Goal: Information Seeking & Learning: Learn about a topic

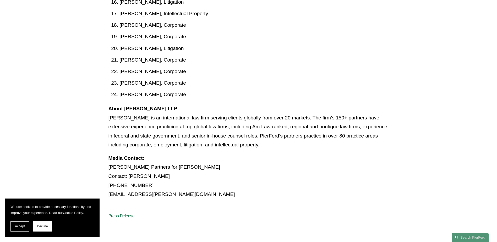
scroll to position [577, 0]
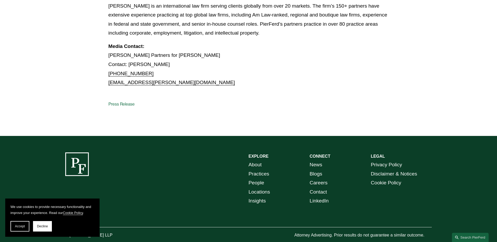
click at [119, 107] on link "Press Release" at bounding box center [122, 104] width 26 height 5
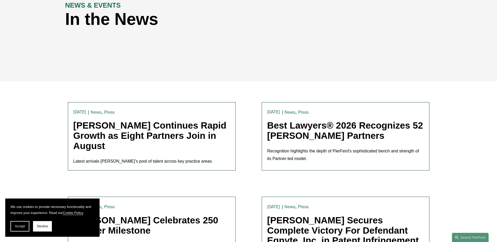
scroll to position [79, 0]
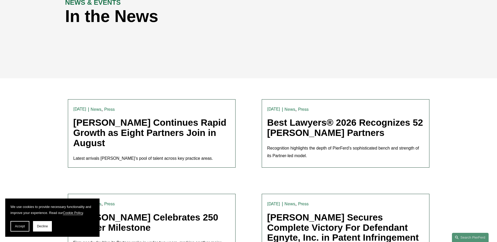
click at [118, 132] on link "[PERSON_NAME] Continues Rapid Growth as Eight Partners Join in August" at bounding box center [149, 132] width 153 height 30
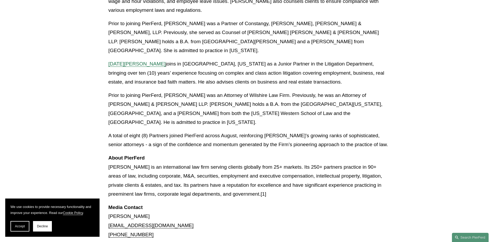
scroll to position [813, 0]
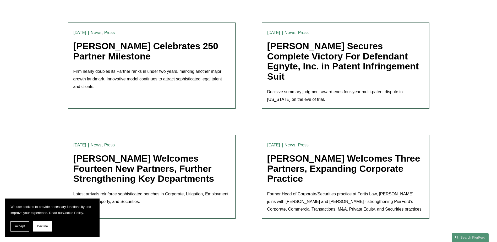
scroll to position [262, 0]
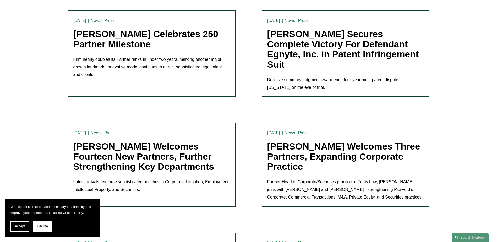
click at [112, 153] on link "[PERSON_NAME] Welcomes Fourteen New Partners, Further Strengthening Key Departm…" at bounding box center [143, 156] width 141 height 30
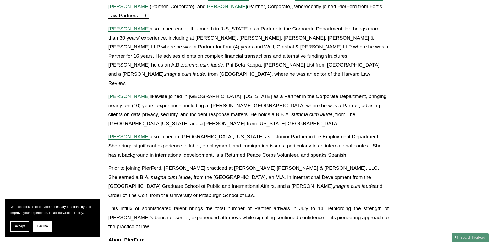
scroll to position [1022, 0]
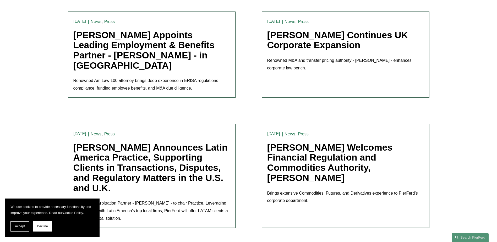
scroll to position [1075, 0]
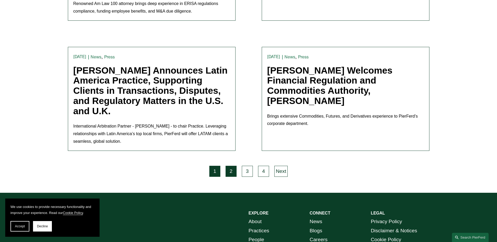
click at [228, 166] on link "2" at bounding box center [231, 171] width 11 height 11
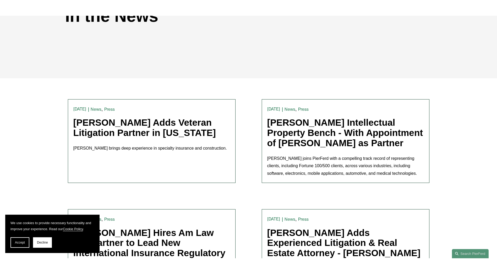
scroll to position [79, 0]
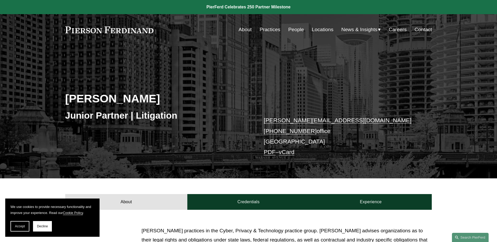
click at [290, 26] on link "People" at bounding box center [296, 30] width 16 height 10
